Goal: Book appointment/travel/reservation

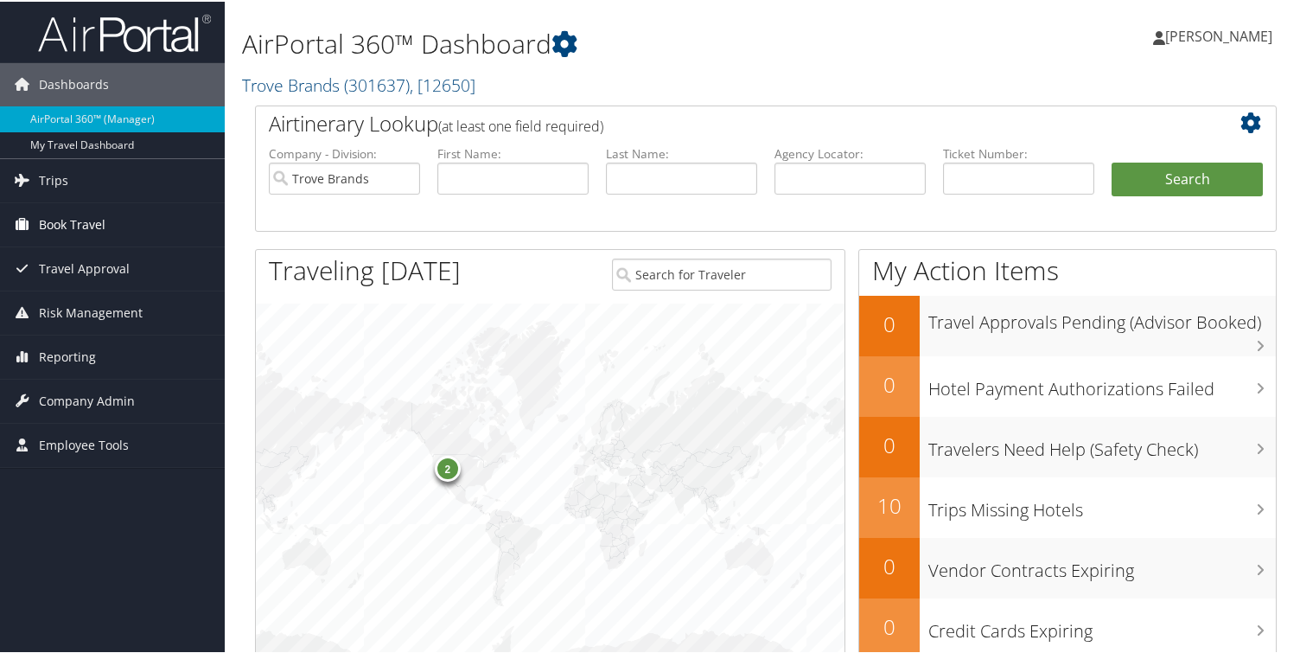
click at [106, 232] on link "Book Travel" at bounding box center [112, 222] width 225 height 43
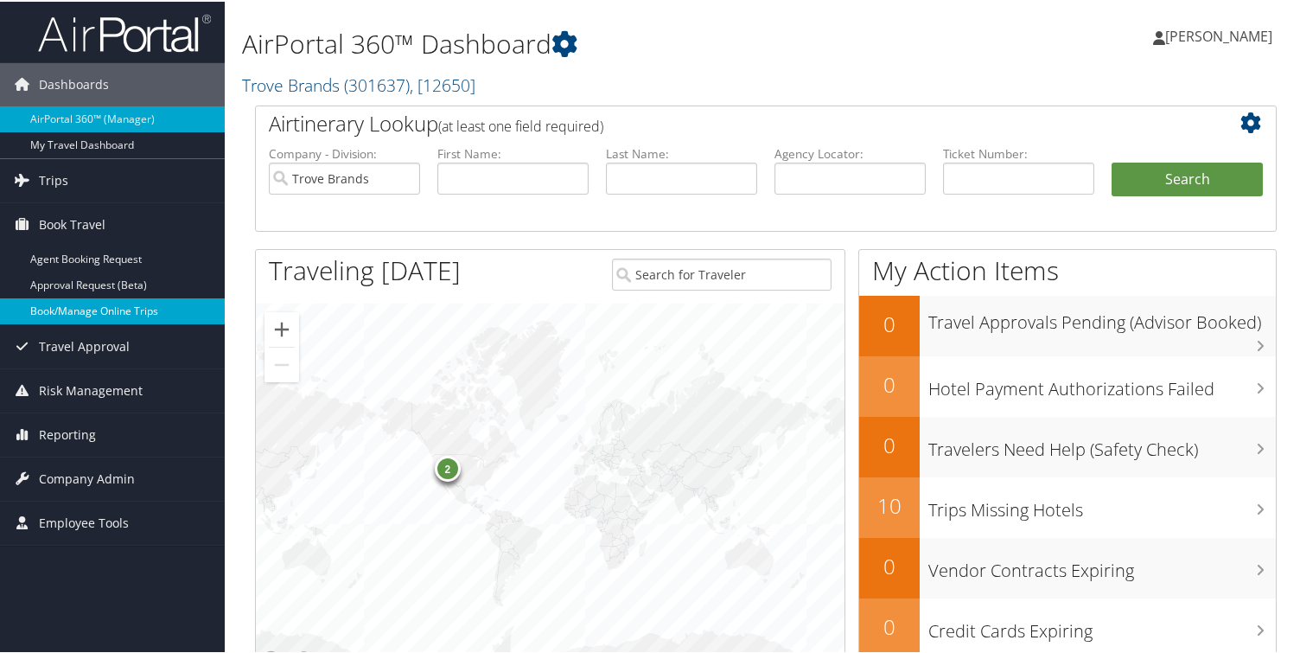
click at [149, 316] on link "Book/Manage Online Trips" at bounding box center [112, 310] width 225 height 26
